Goal: Information Seeking & Learning: Learn about a topic

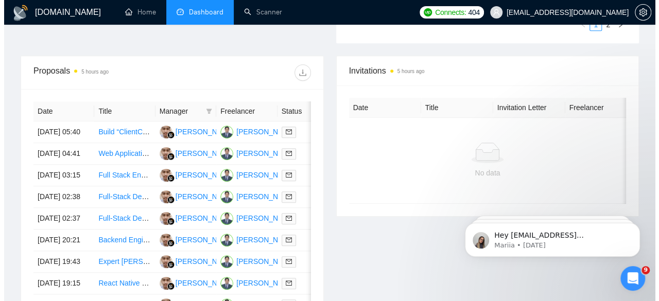
scroll to position [404, 0]
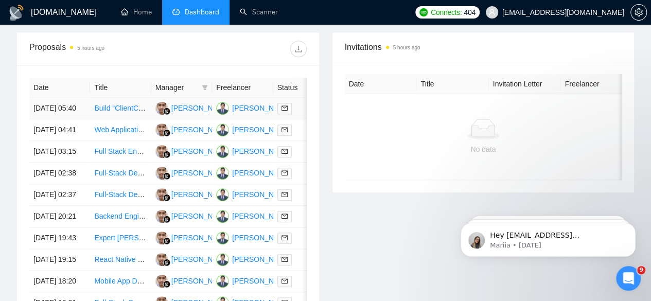
click at [102, 104] on link "Build “ClientConnect” – A Next.js CRM Dashboard for Freelancers and Agencies" at bounding box center [221, 108] width 255 height 8
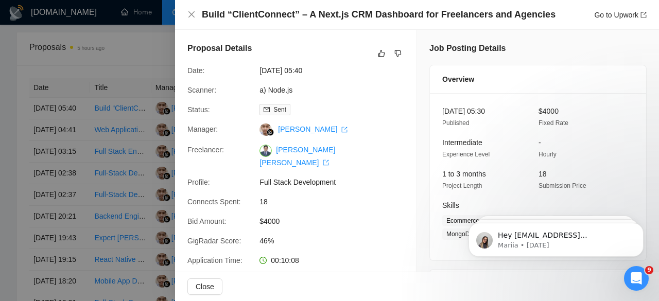
click at [121, 46] on div at bounding box center [329, 150] width 659 height 301
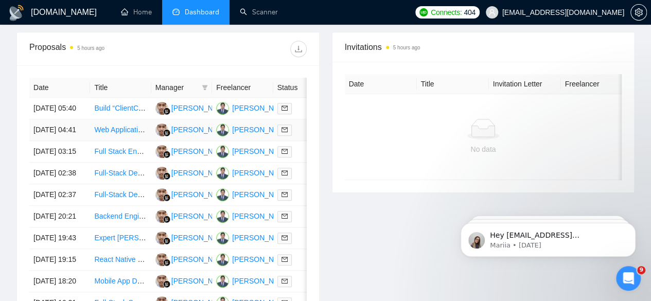
click at [121, 126] on link "Web Application Development from Excel Model" at bounding box center [171, 130] width 154 height 8
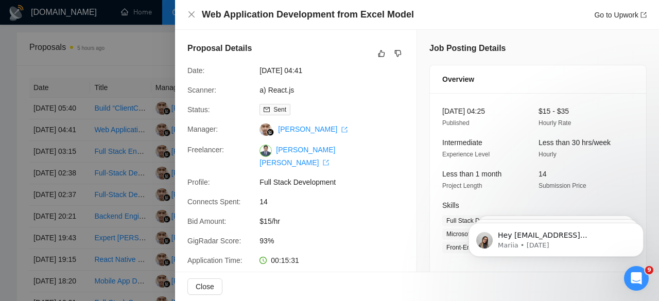
click at [130, 155] on div at bounding box center [329, 150] width 659 height 301
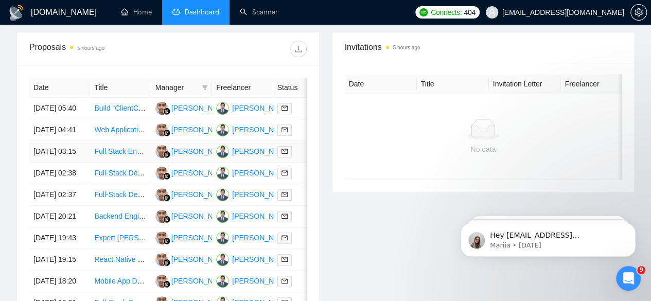
click at [130, 155] on link "Full Stack Engineer (Next.js + Node, Python, Flask, PostgreSQL) for Fluid, Ongo…" at bounding box center [237, 151] width 286 height 8
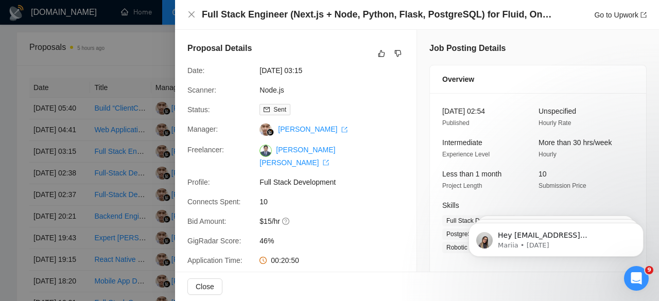
click at [115, 192] on div at bounding box center [329, 150] width 659 height 301
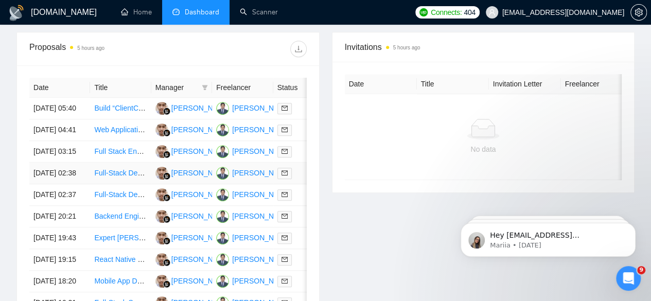
click at [114, 177] on link "Full-Stack Developer for Custom Memorial Website (Next.js, Supabase, Stripe)" at bounding box center [220, 173] width 252 height 8
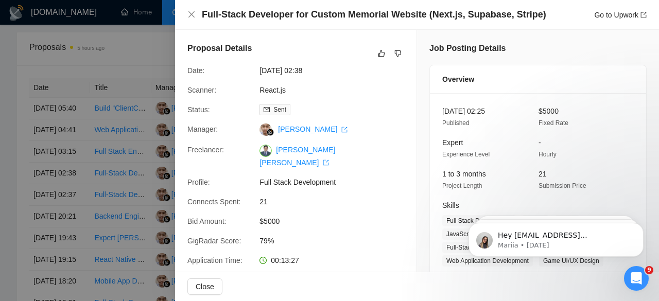
click at [103, 213] on div at bounding box center [329, 150] width 659 height 301
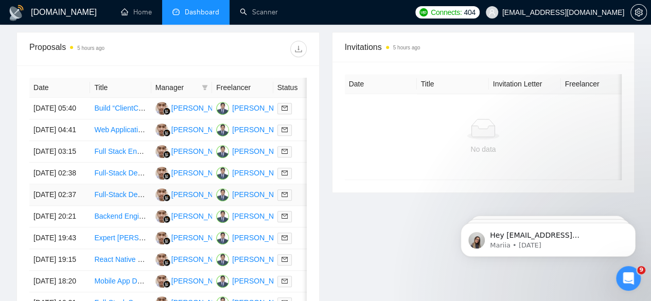
click at [115, 199] on link "Full-Stack Developer for Multi-Role Educational Learning Platform (Next.js)" at bounding box center [213, 194] width 239 height 8
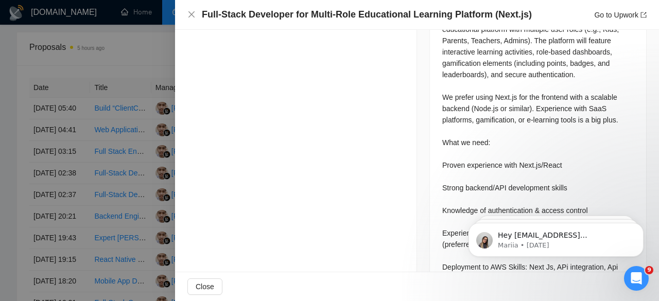
scroll to position [505, 0]
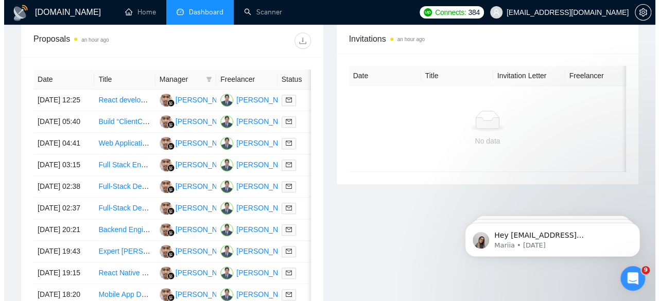
scroll to position [426, 0]
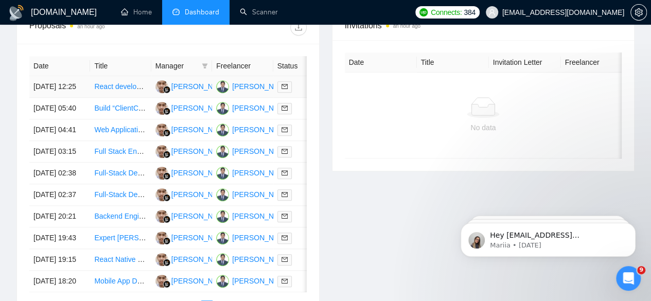
click at [96, 82] on link "React developer - AI driven productivity application" at bounding box center [175, 86] width 162 height 8
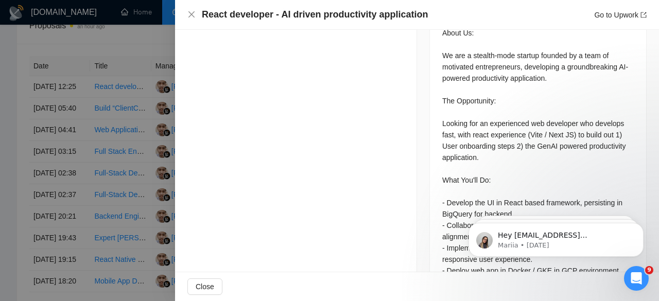
scroll to position [469, 0]
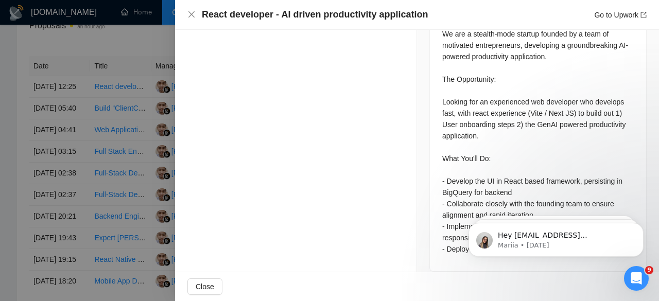
drag, startPoint x: 658, startPoint y: 74, endPoint x: 200, endPoint y: 25, distance: 460.0
click at [95, 139] on div at bounding box center [329, 150] width 659 height 301
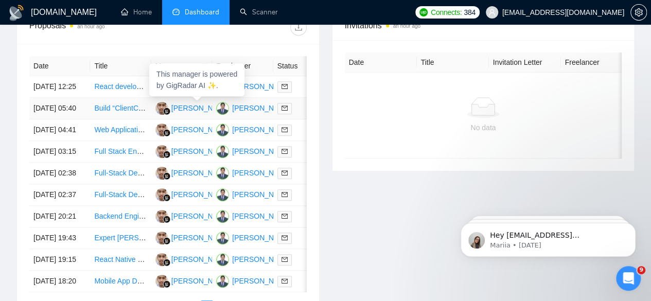
click at [187, 107] on div "[PERSON_NAME]" at bounding box center [200, 107] width 59 height 11
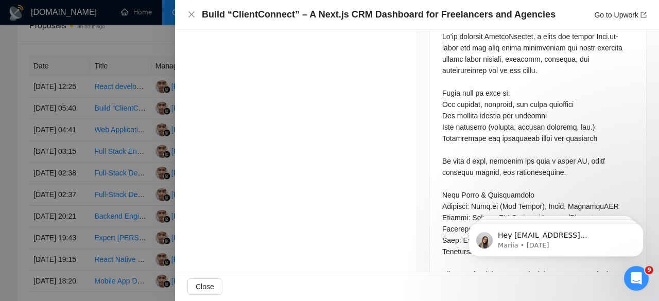
click at [48, 116] on div at bounding box center [329, 150] width 659 height 301
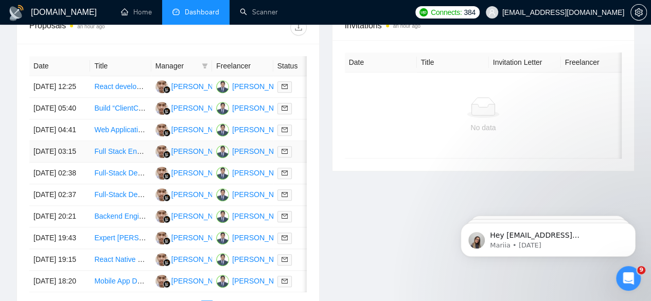
click at [48, 162] on td "[DATE] 03:15" at bounding box center [59, 152] width 61 height 22
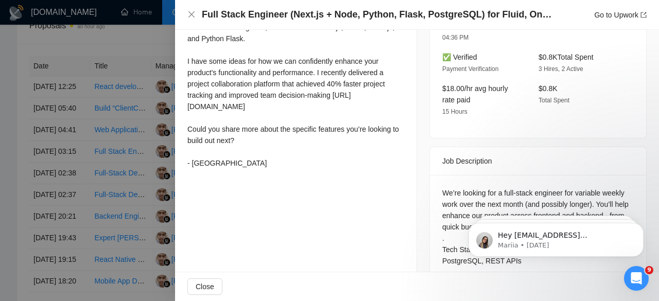
scroll to position [326, 0]
click at [45, 187] on div at bounding box center [329, 150] width 659 height 301
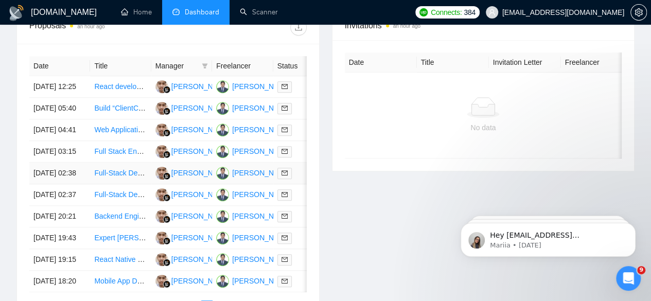
click at [48, 184] on td "[DATE] 02:38" at bounding box center [59, 174] width 61 height 22
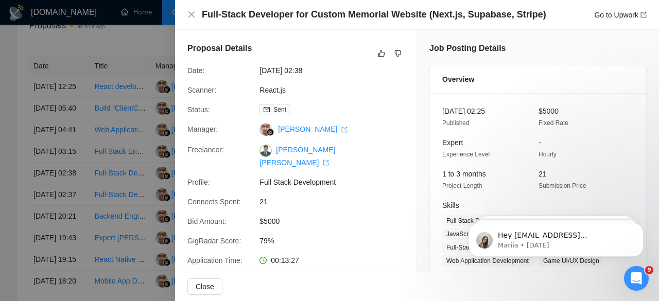
scroll to position [163, 0]
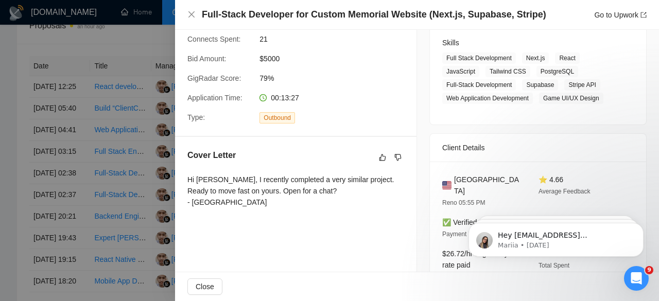
click at [24, 24] on div at bounding box center [329, 150] width 659 height 301
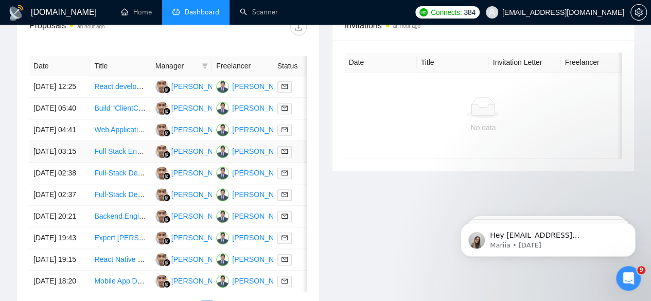
click at [70, 163] on td "[DATE] 03:15" at bounding box center [59, 152] width 61 height 22
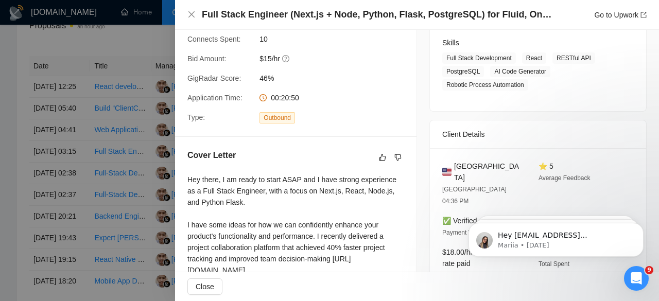
click at [56, 195] on div at bounding box center [329, 150] width 659 height 301
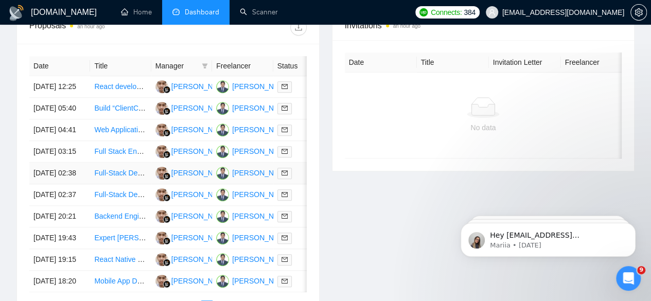
click at [47, 184] on td "[DATE] 02:38" at bounding box center [59, 174] width 61 height 22
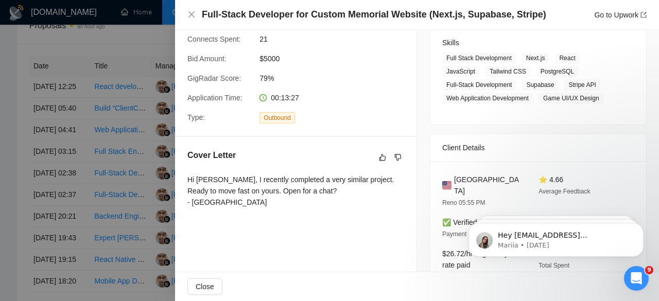
click at [131, 196] on div at bounding box center [329, 150] width 659 height 301
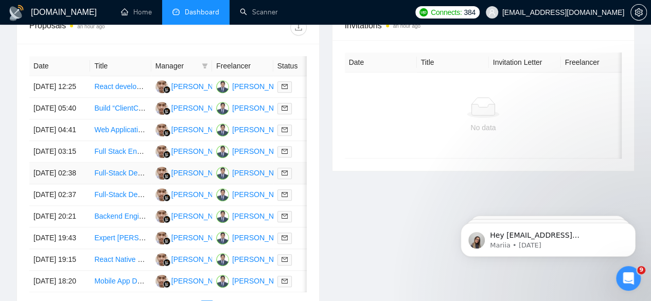
click at [131, 177] on link "Full-Stack Developer for Custom Memorial Website (Next.js, Supabase, Stripe)" at bounding box center [220, 173] width 252 height 8
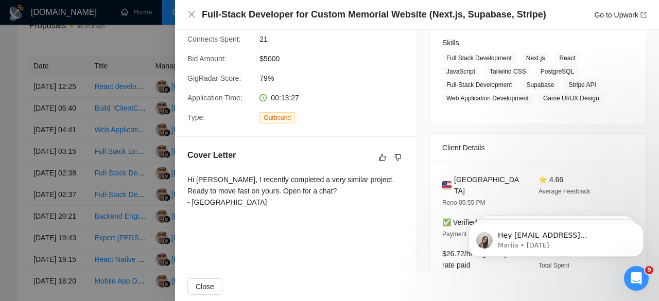
click at [43, 198] on div at bounding box center [329, 150] width 659 height 301
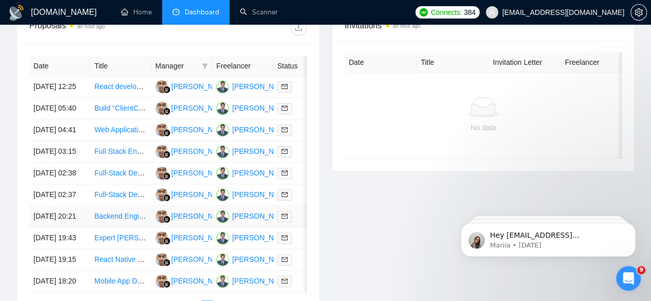
click at [53, 227] on td "[DATE] 20:21" at bounding box center [59, 217] width 61 height 22
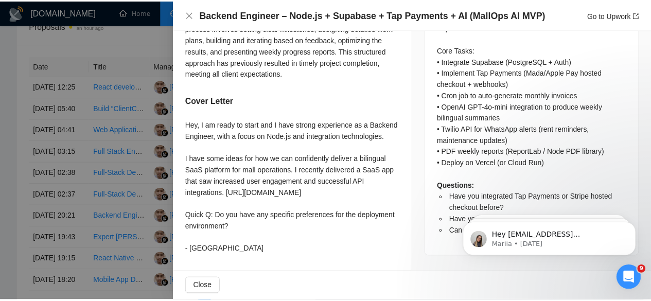
scroll to position [593, 0]
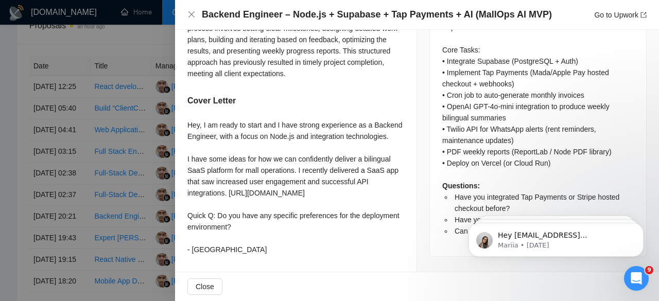
click at [86, 39] on div at bounding box center [329, 150] width 659 height 301
